Goal: Find specific page/section: Find specific page/section

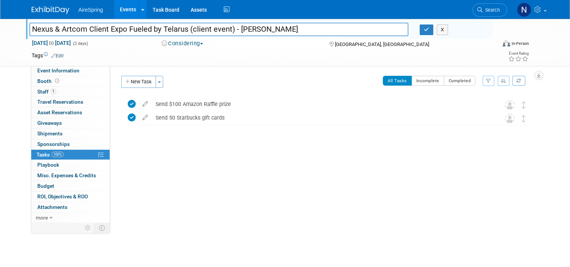
click at [128, 8] on link "Events" at bounding box center [128, 9] width 28 height 19
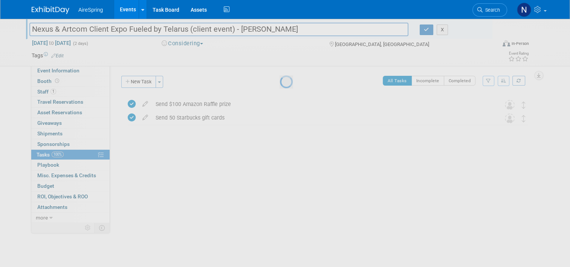
click at [128, 8] on link "Events" at bounding box center [128, 9] width 28 height 19
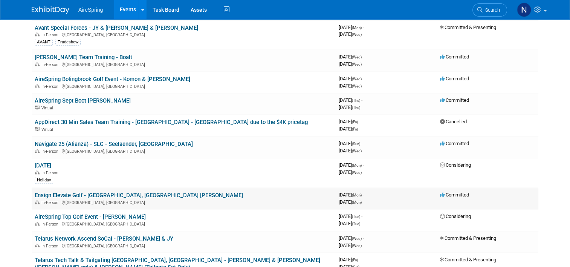
scroll to position [603, 0]
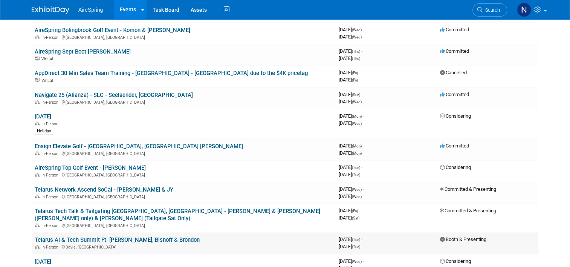
click at [164, 236] on link "Telarus AI & Tech Summit Ft. [PERSON_NAME], Bisnoff & Brondon" at bounding box center [117, 239] width 165 height 7
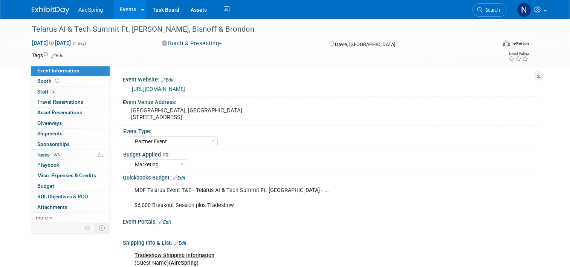
select select "Partner Event"
select select "Marketing"
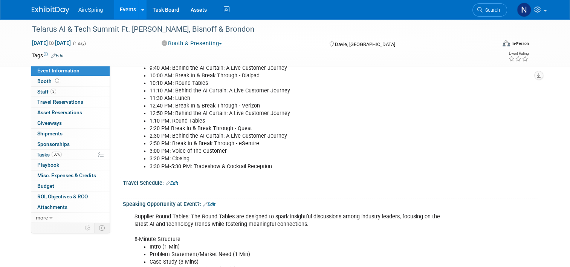
scroll to position [415, 0]
